Goal: Information Seeking & Learning: Learn about a topic

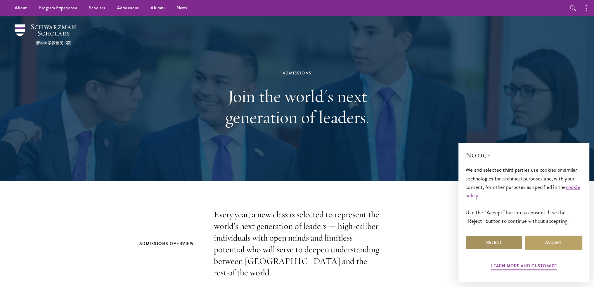
click at [488, 240] on button "Reject" at bounding box center [493, 243] width 57 height 14
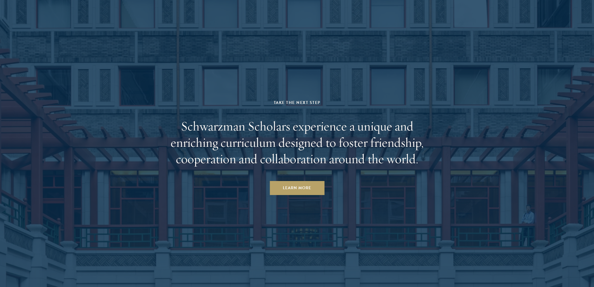
scroll to position [2902, 0]
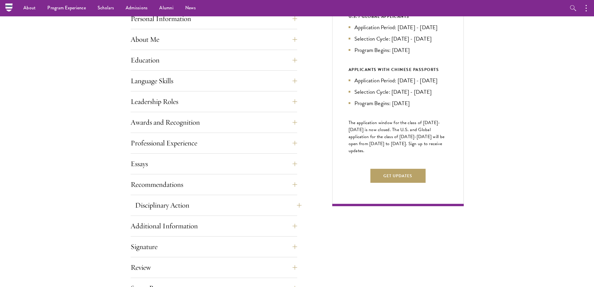
scroll to position [234, 0]
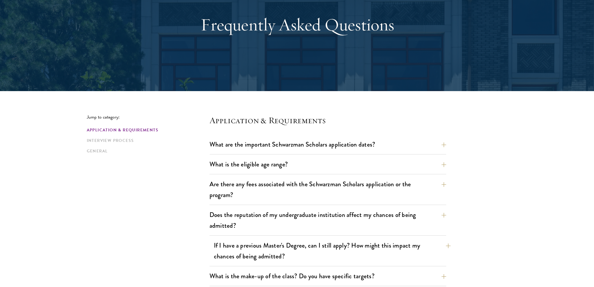
scroll to position [88, 0]
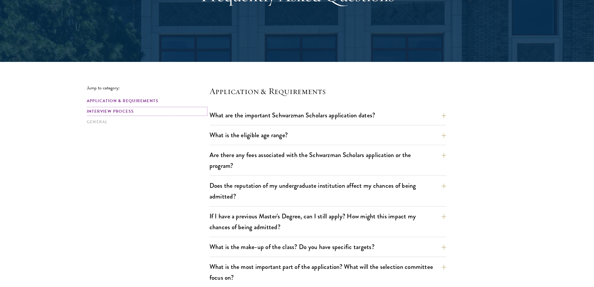
click at [98, 109] on link "Interview Process" at bounding box center [146, 111] width 119 height 6
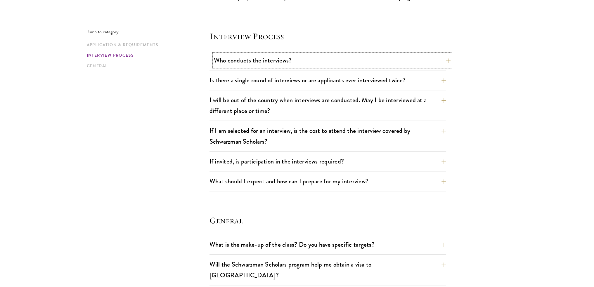
click at [248, 60] on button "Who conducts the interviews?" at bounding box center [332, 60] width 237 height 13
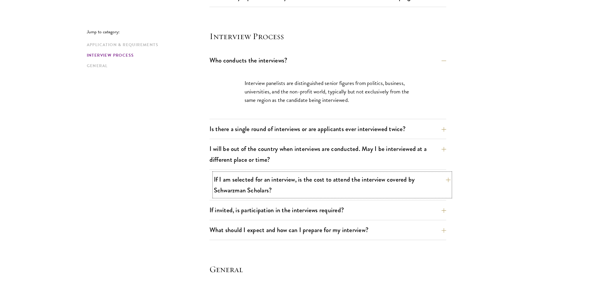
click at [297, 188] on button "If I am selected for an interview, is the cost to attend the interview covered …" at bounding box center [332, 185] width 237 height 24
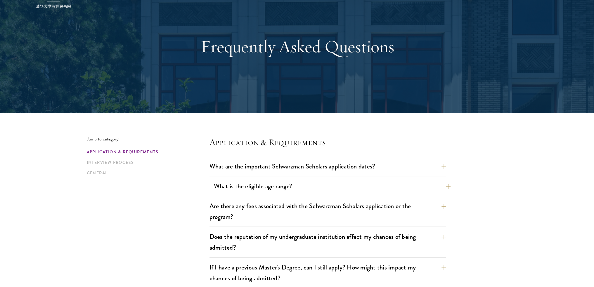
scroll to position [0, 0]
